Goal: Task Accomplishment & Management: Use online tool/utility

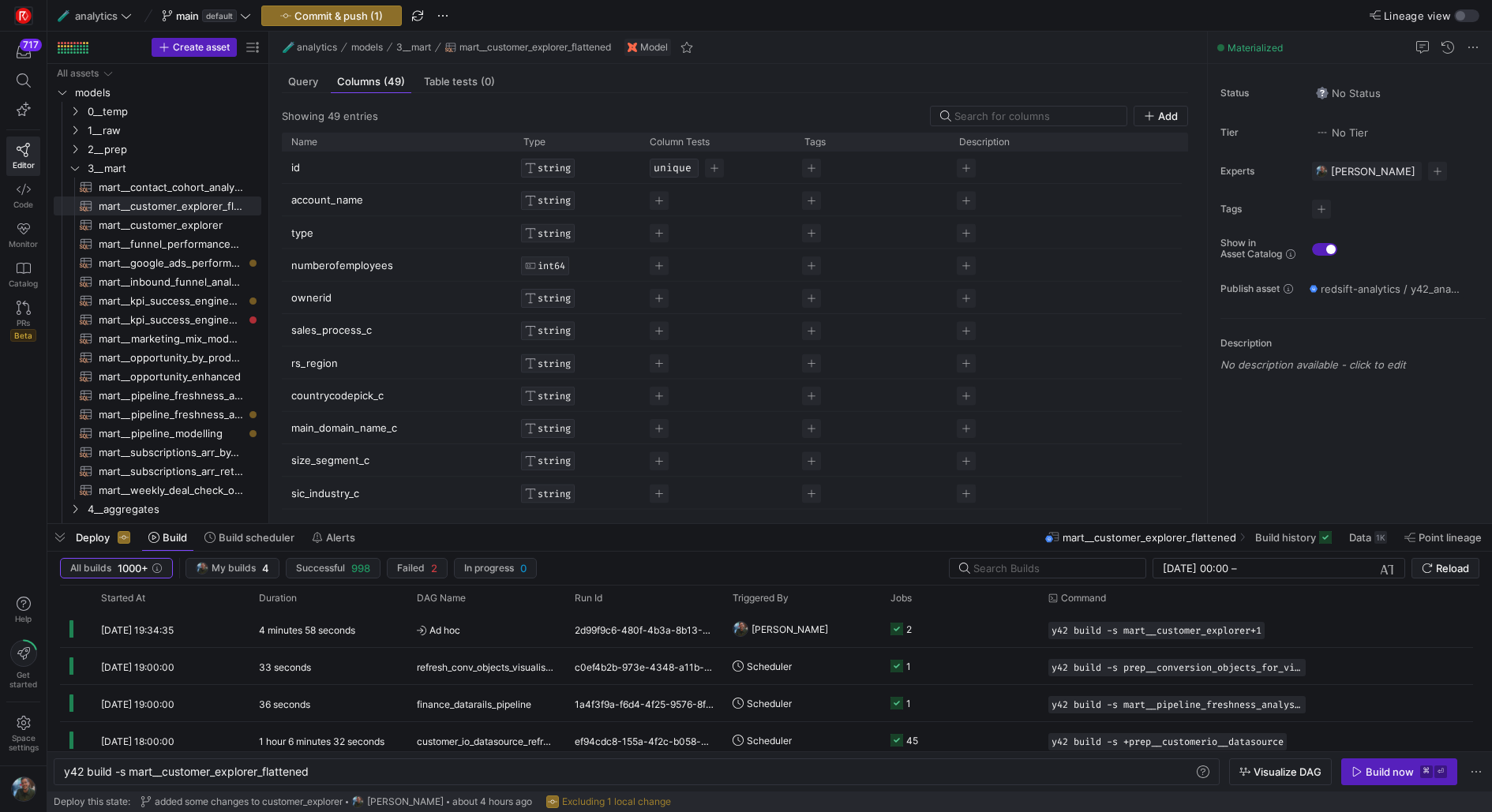
scroll to position [0, 247]
